Goal: Communication & Community: Ask a question

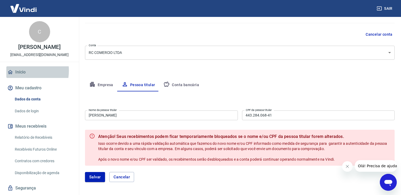
click at [18, 71] on link "Início" at bounding box center [39, 72] width 66 height 12
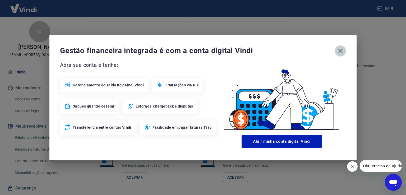
click at [344, 50] on icon "button" at bounding box center [340, 51] width 8 height 8
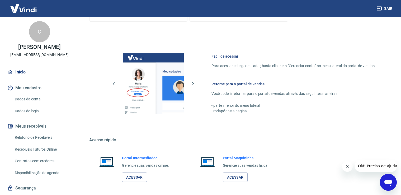
click at [386, 178] on icon "Abrir janela de mensagens" at bounding box center [389, 182] width 10 height 10
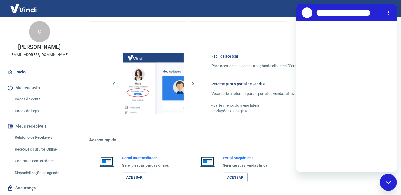
scroll to position [0, 0]
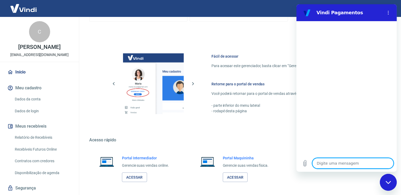
click at [340, 161] on textarea at bounding box center [352, 163] width 81 height 11
type textarea "e"
type textarea "x"
type textarea "ex"
type textarea "x"
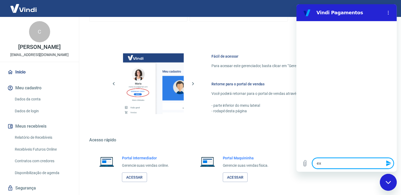
type textarea "exc"
type textarea "x"
type textarea "exce"
type textarea "x"
type textarea "exces"
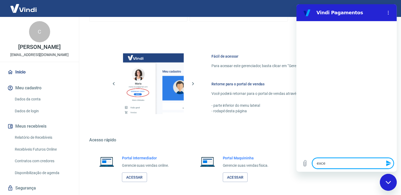
type textarea "x"
type textarea "excess"
type textarea "x"
type textarea "excesso"
type textarea "x"
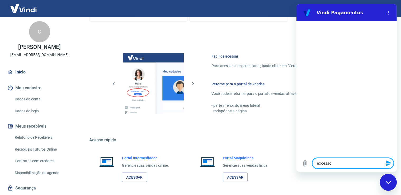
type textarea "excesso"
type textarea "x"
type textarea "excesso d"
type textarea "x"
type textarea "excesso de"
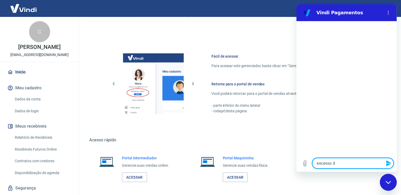
type textarea "x"
type textarea "excesso de"
type textarea "x"
type textarea "excesso de c"
type textarea "x"
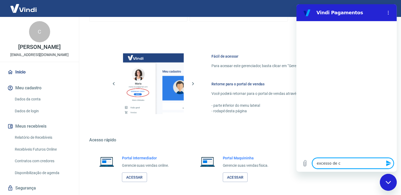
type textarea "excesso de ca"
type textarea "x"
type textarea "excesso de can"
type textarea "x"
type textarea "excesso de canc"
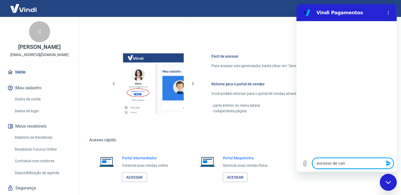
type textarea "x"
type textarea "excesso de cance"
type textarea "x"
type textarea "excesso de cancel"
type textarea "x"
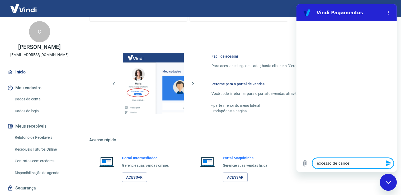
type textarea "excesso de cancela"
type textarea "x"
type textarea "excesso de cancelam"
type textarea "x"
type textarea "excesso de cancelame"
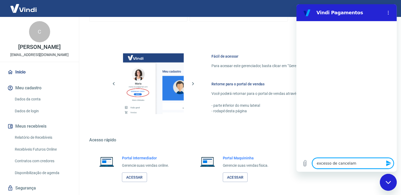
type textarea "x"
type textarea "excesso de cancelamen"
type textarea "x"
type textarea "excesso de cancelament"
type textarea "x"
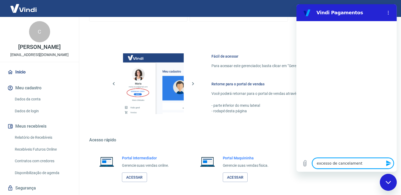
type textarea "excesso de cancelamento"
type textarea "x"
type textarea "excesso de cancelamentos"
type textarea "x"
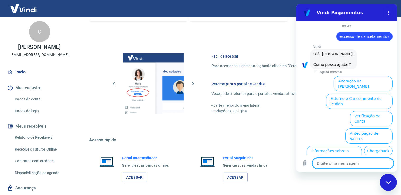
scroll to position [29, 0]
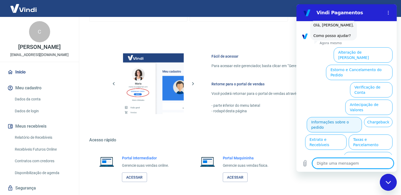
click at [356, 117] on button "Informações sobre o pedido" at bounding box center [334, 124] width 55 height 15
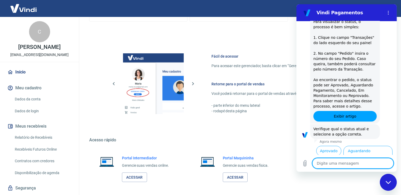
scroll to position [121, 0]
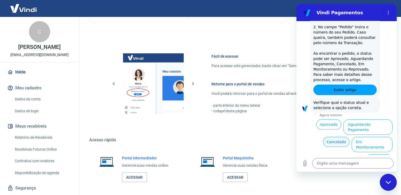
click at [335, 137] on button "Cancelado" at bounding box center [336, 142] width 26 height 10
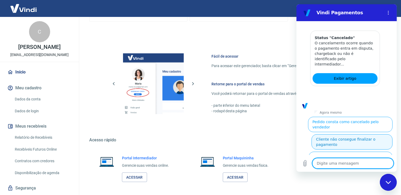
scroll to position [368, 0]
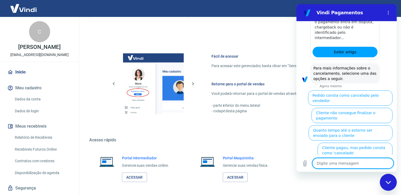
click at [351, 160] on button "Por que a transação está cancelada" at bounding box center [359, 167] width 66 height 15
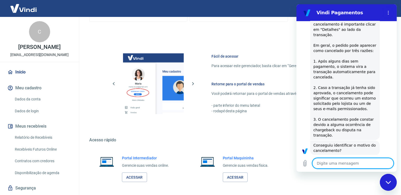
scroll to position [471, 0]
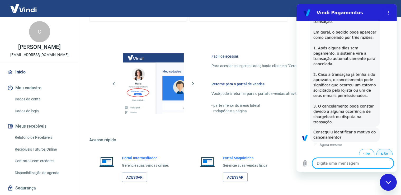
click at [377, 149] on button "Não" at bounding box center [385, 154] width 16 height 10
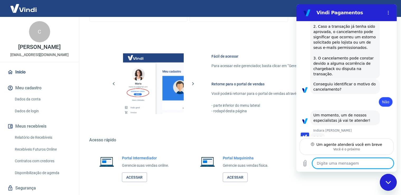
scroll to position [519, 0]
type textarea "x"
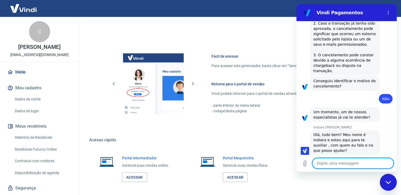
scroll to position [523, 0]
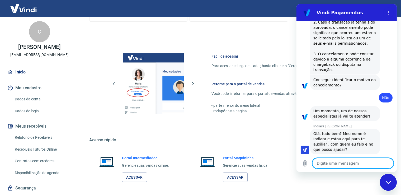
type textarea "O"
type textarea "x"
type textarea "Ol"
type textarea "x"
type textarea "Olá"
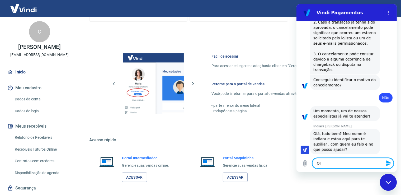
type textarea "x"
type textarea "Olá"
type textarea "x"
type textarea "Olá I"
type textarea "x"
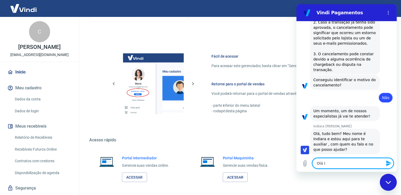
type textarea "Olá In"
type textarea "x"
type textarea "Olá Ind"
type textarea "x"
type textarea "Olá Indi"
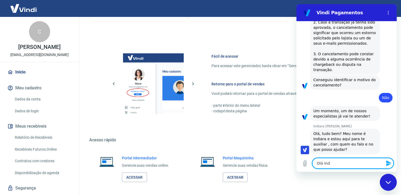
type textarea "x"
type textarea "Olá [GEOGRAPHIC_DATA]"
type textarea "x"
type textarea "Olá Indiar"
type textarea "x"
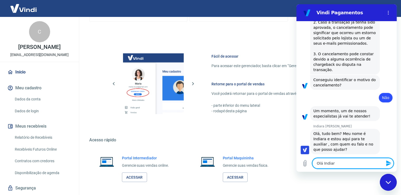
type textarea "Olá Indiara"
type textarea "x"
type textarea "Olá Indiara,"
type textarea "x"
type textarea "Olá Indiara,"
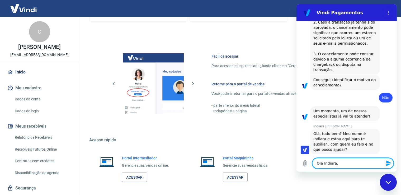
type textarea "x"
type textarea "Olá Indiara, m"
type textarea "x"
type textarea "Olá Indiara, me"
type textarea "x"
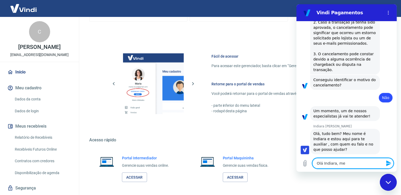
type textarea "Olá Indiara, meu"
type textarea "x"
type textarea "Olá Indiara, meu"
type textarea "x"
type textarea "Olá Indiara, meu n"
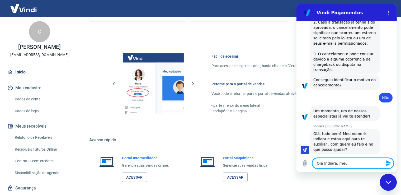
type textarea "x"
type textarea "Olá Indiara, meu no"
type textarea "x"
type textarea "Olá Indiara, meu nom"
type textarea "x"
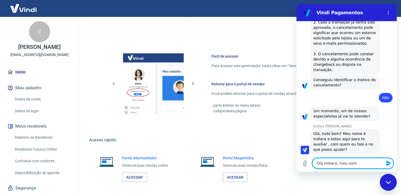
type textarea "Olá Indiara, meu nome"
type textarea "x"
type textarea "Olá Indiara, meu nome"
type textarea "x"
type textarea "Olá Indiara, meu nome é"
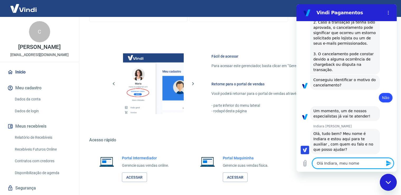
type textarea "x"
type textarea "Olá Indiara, meu nome é"
type textarea "x"
type textarea "Olá Indiara, meu nome é C"
type textarea "x"
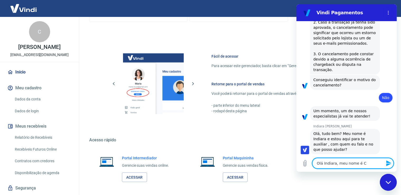
type textarea "Olá Indiara, meu nome é Có"
type textarea "x"
type textarea "Olá Indiara, meu nome é C"
type textarea "x"
type textarea "Olá Indiara, meu nome é Cí"
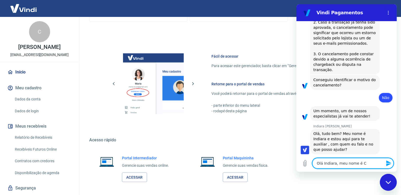
type textarea "x"
type textarea "Olá Indiara, meu nome é Cín"
type textarea "x"
type textarea "Olá Indiara, meu nome é Cínt"
type textarea "x"
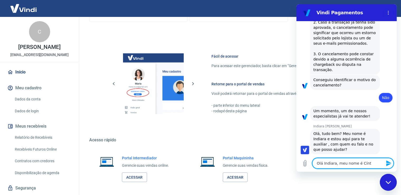
type textarea "Olá Indiara, meu nome é Cínti"
type textarea "x"
type textarea "Olá Indiara, meu nome é Cíntia"
type textarea "x"
type textarea "Olá Indiara, meu nome é Cíntia!"
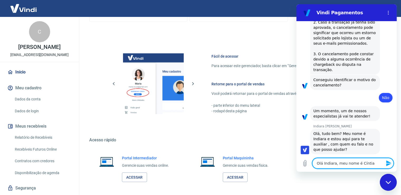
type textarea "x"
type textarea "Olá Indiara, meu nome é Cíntia!"
type textarea "x"
type textarea "Olá Indiara, meu nome é Cíntia! A"
type textarea "x"
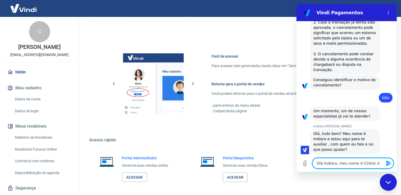
type textarea "Olá Indiara, meu nome é Cíntia! Al"
type textarea "x"
type textarea "Olá Indiara, meu nome é Cíntia! Alf"
type textarea "x"
type textarea "Olá Indiara, meu nome é Cíntia! Alg"
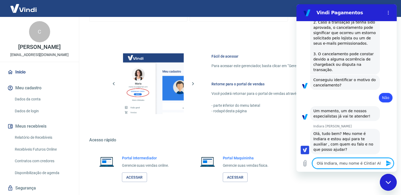
type textarea "x"
type textarea "Olá Indiara, meu nome é Cíntia! [GEOGRAPHIC_DATA]"
type textarea "x"
type textarea "Olá Indiara, meu nome é Cíntia! Algun"
type textarea "x"
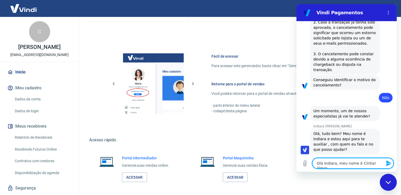
type textarea "Olá Indiara, meu nome é Cíntia! Alguns"
type textarea "x"
type textarea "Olá Indiara, meu nome é Cíntia! Alguns"
type textarea "x"
type textarea "Olá Indiara, meu nome é Cíntia! Alguns pedi"
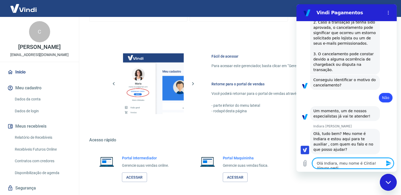
type textarea "x"
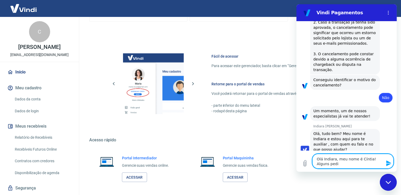
scroll to position [528, 0]
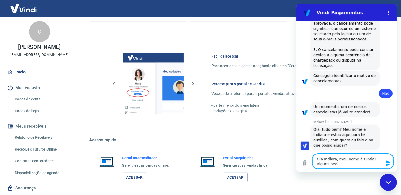
type textarea "Olá Indiara, meu nome é Cíntia! Alguns pedid"
type textarea "x"
type textarea "Olá Indiara, meu nome é Cíntia! Alguns pedido"
type textarea "x"
type textarea "Olá Indiara, meu nome é Cíntia! Alguns pedidos"
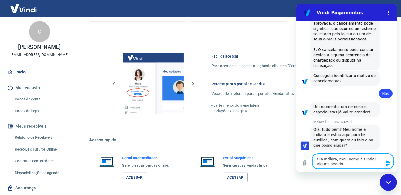
type textarea "x"
type textarea "Olá Indiara, meu nome é Cíntia! Alguns pedidos"
type textarea "x"
type textarea "Olá Indiara, meu nome é Cíntia! Alguns pedidos e"
type textarea "x"
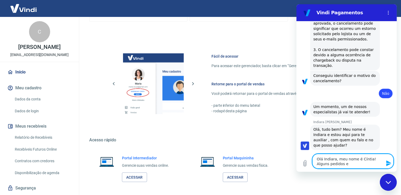
type textarea "Olá Indiara, meu nome é Cíntia! Alguns pedidos es"
type textarea "x"
type textarea "Olá Indiara, meu nome é Cíntia! Alguns pedidos est"
type textarea "x"
type textarea "Olá Indiara, meu nome é Cíntia! Alguns pedidos estã"
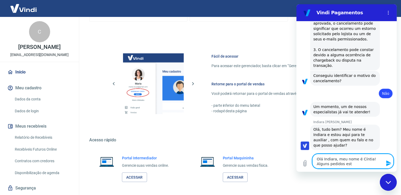
type textarea "x"
type textarea "Olá Indiara, meu nome é Cíntia! Alguns pedidos estão"
type textarea "x"
type textarea "Olá Indiara, meu nome é Cíntia! Alguns pedidos estão"
type textarea "x"
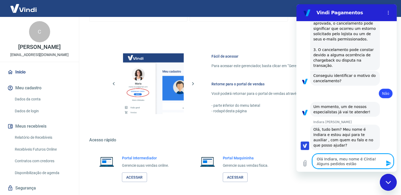
type textarea "Olá Indiara, meu nome é Cíntia! Alguns pedidos estão s"
type textarea "x"
type textarea "Olá Indiara, meu nome é Cíntia! Alguns pedidos estão se"
type textarea "x"
type textarea "Olá Indiara, meu nome é Cíntia! Alguns pedidos estão sen"
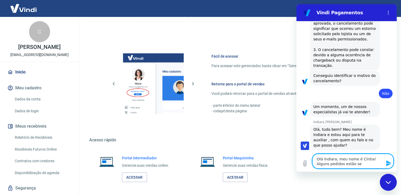
type textarea "x"
type textarea "Olá Indiara, meu nome é Cíntia! Alguns pedidos estão send"
type textarea "x"
type textarea "Olá Indiara, meu nome é Cíntia! Alguns pedidos estão sendo"
type textarea "x"
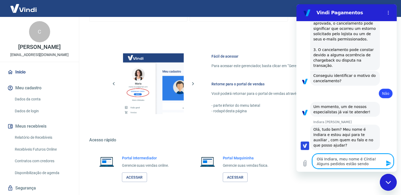
type textarea "Olá Indiara, meu nome é Cíntia! Alguns pedidos estão sendo"
type textarea "x"
type textarea "Olá Indiara, meu nome é Cíntia! Alguns pedidos estão sendo c"
type textarea "x"
type textarea "Olá Indiara, meu nome é Cíntia! Alguns pedidos estão sendo ca"
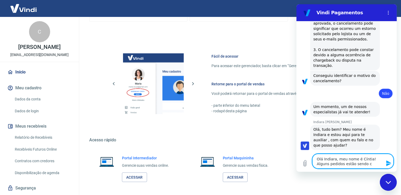
type textarea "x"
type textarea "Olá Indiara, meu nome é Cíntia! Alguns pedidos estão sendo can"
type textarea "x"
type textarea "Olá Indiara, meu nome é Cíntia! Alguns pedidos estão sendo canc"
type textarea "x"
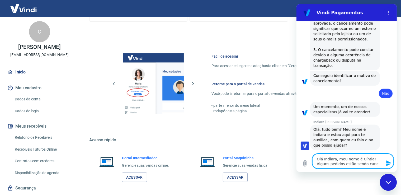
type textarea "Olá Indiara, meu nome é Cíntia! Alguns pedidos estão sendo cance"
type textarea "x"
type textarea "Olá Indiara, meu nome é Cíntia! Alguns pedidos estão sendo cancel"
type textarea "x"
type textarea "Olá Indiara, meu nome é Cíntia! Alguns pedidos estão sendo cancela"
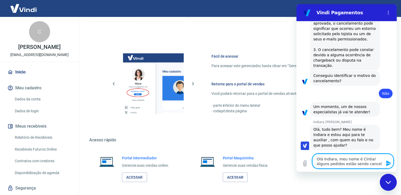
type textarea "x"
type textarea "Olá Indiara, meu nome é Cíntia! Alguns pedidos estão sendo cancelad"
type textarea "x"
type textarea "Olá Indiara, meu nome é Cíntia! Alguns pedidos estão sendo cancelado"
type textarea "x"
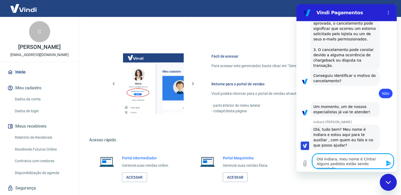
type textarea "Olá Indiara, meu nome é Cíntia! Alguns pedidos estão sendo cancelados"
type textarea "x"
type textarea "Olá Indiara, meu nome é Cíntia! Alguns pedidos estão sendo cancelados"
type textarea "x"
type textarea "Olá Indiara, meu nome é Cíntia! Alguns pedidos estão sendo cancelados n"
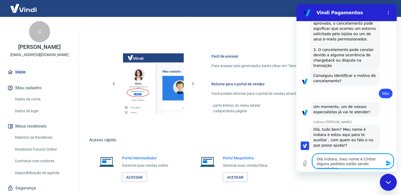
type textarea "x"
type textarea "Olá Indiara, meu nome é Cíntia! Alguns pedidos estão sendo cancelados na"
type textarea "x"
type textarea "Olá Indiara, meu nome é Cíntia! Alguns pedidos estão sendo cancelados na"
type textarea "x"
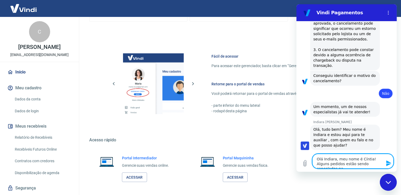
type textarea "Olá Indiara, meu nome é Cíntia! Alguns pedidos estão sendo cancelados na p"
type textarea "x"
type textarea "Olá Indiara, meu nome é Cíntia! Alguns pedidos estão sendo cancelados na pl"
type textarea "x"
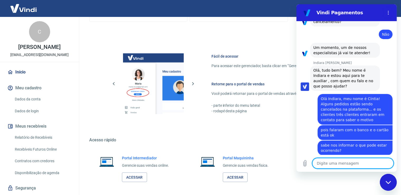
scroll to position [588, 0]
